Goal: Information Seeking & Learning: Understand process/instructions

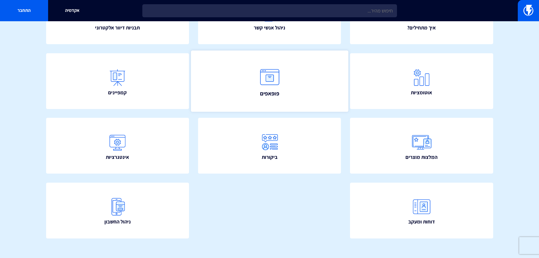
scroll to position [102, 0]
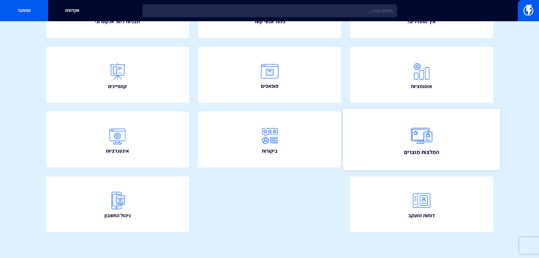
click at [410, 131] on img at bounding box center [421, 135] width 25 height 25
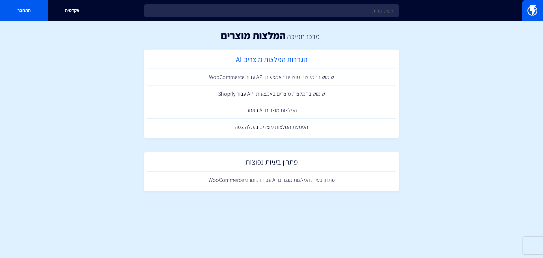
click at [316, 59] on h2 "הגדרות המלצות מוצרים AI" at bounding box center [271, 60] width 243 height 11
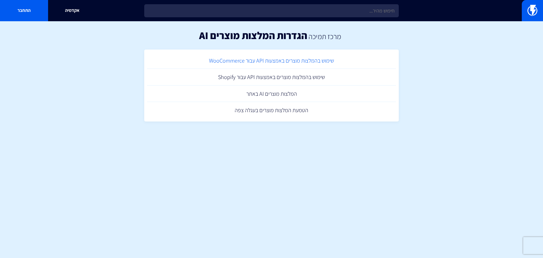
click at [320, 63] on link "שימוש בהמלצות מוצרים באמצעות API עבור WooCommerce" at bounding box center [271, 60] width 249 height 17
click at [252, 95] on link "המלצות מוצרים AI באתר" at bounding box center [271, 93] width 249 height 17
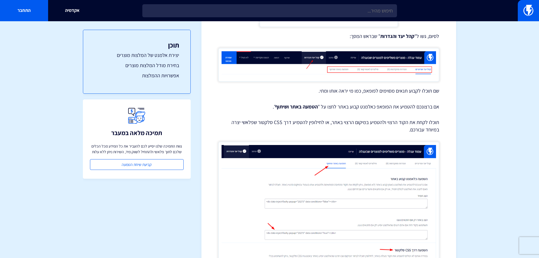
scroll to position [1288, 0]
